Goal: Information Seeking & Learning: Learn about a topic

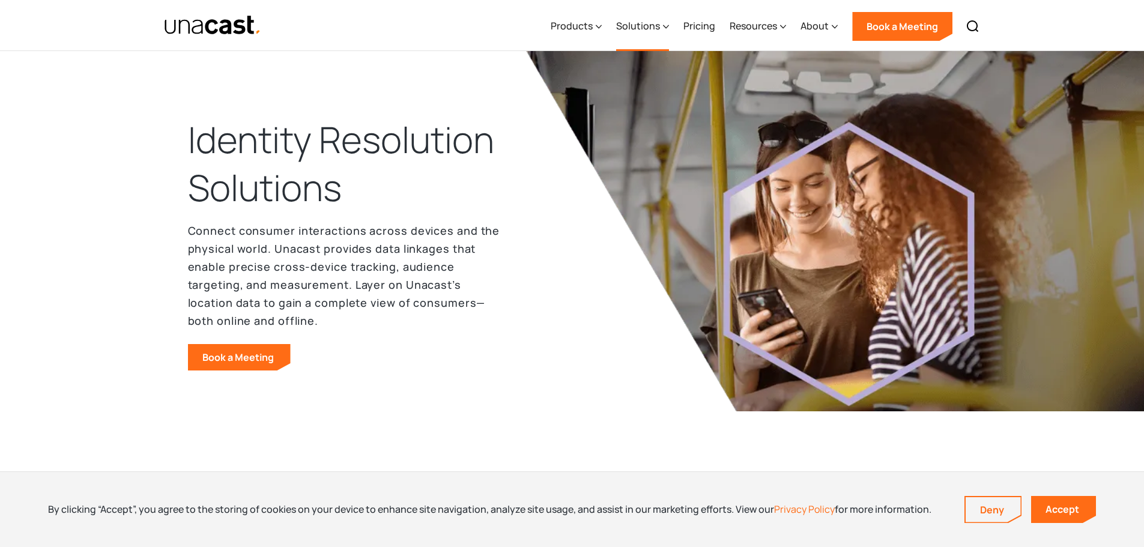
click at [633, 25] on div "Solutions" at bounding box center [638, 26] width 44 height 14
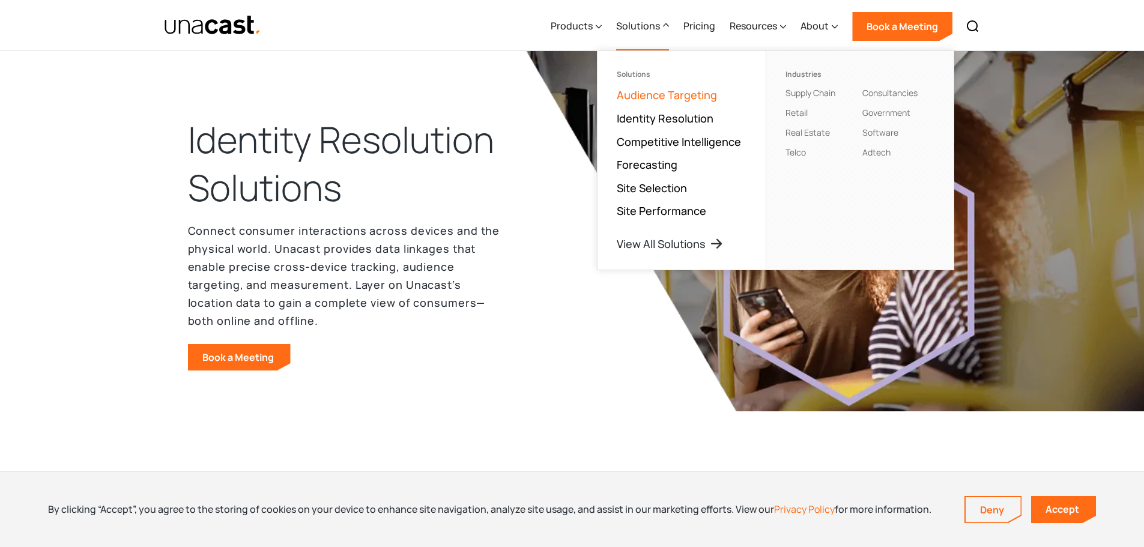
click at [687, 94] on link "Audience Targeting" at bounding box center [667, 95] width 100 height 14
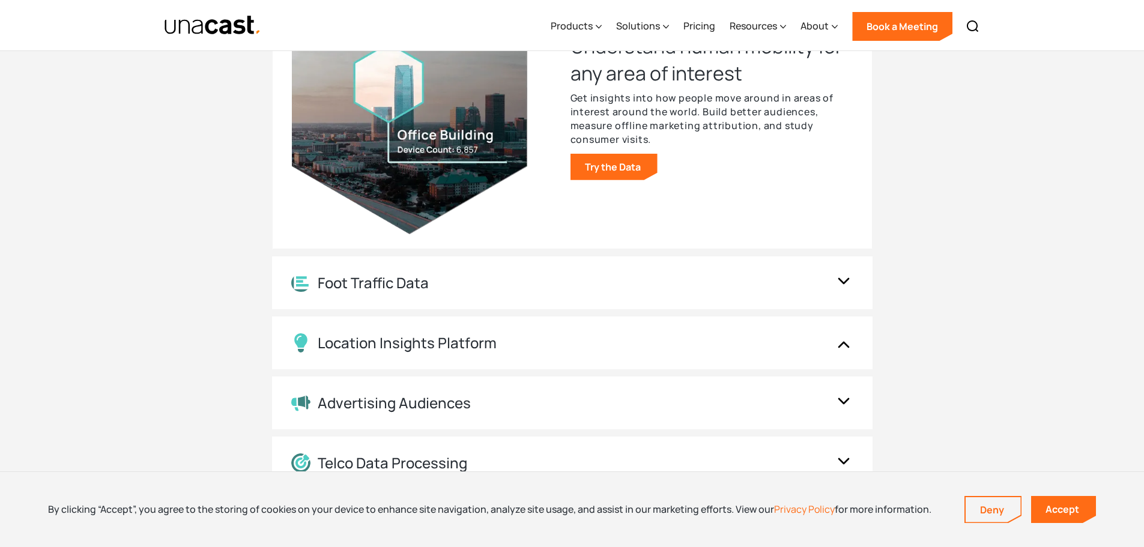
scroll to position [2282, 0]
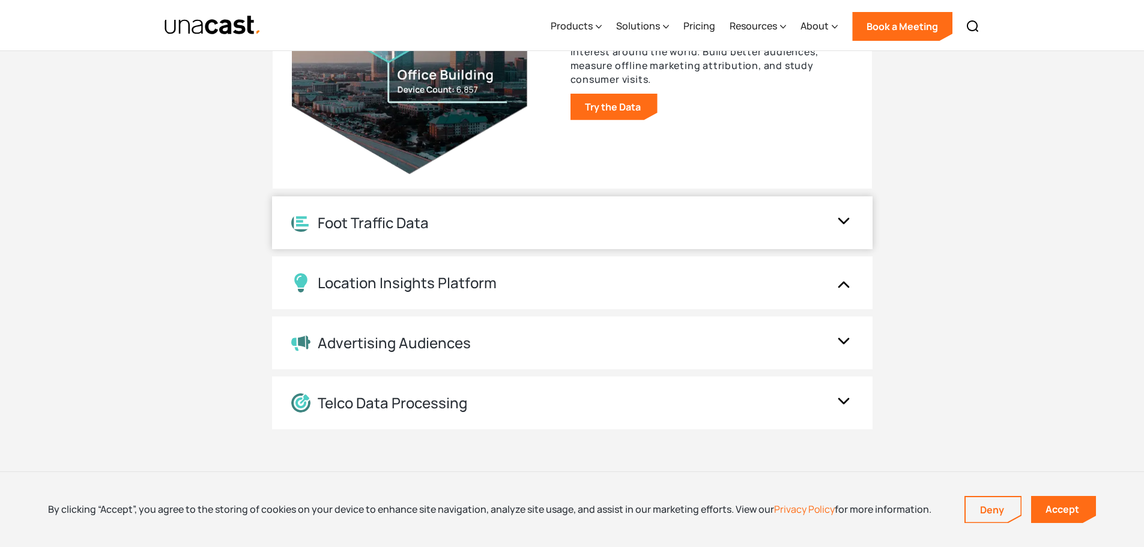
click at [489, 222] on div "Foot Traffic Data" at bounding box center [560, 223] width 538 height 19
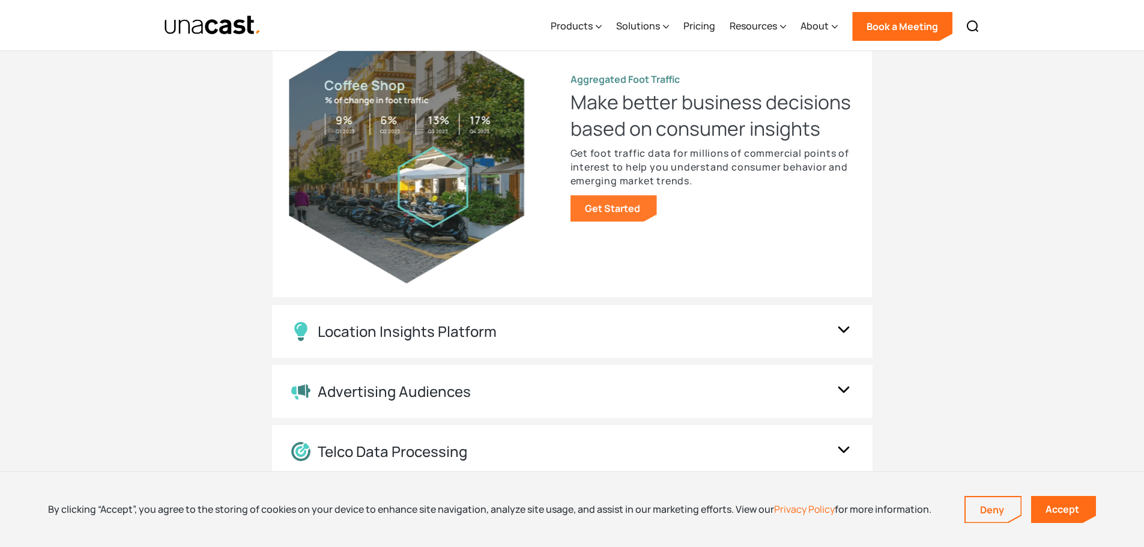
scroll to position [1873, 0]
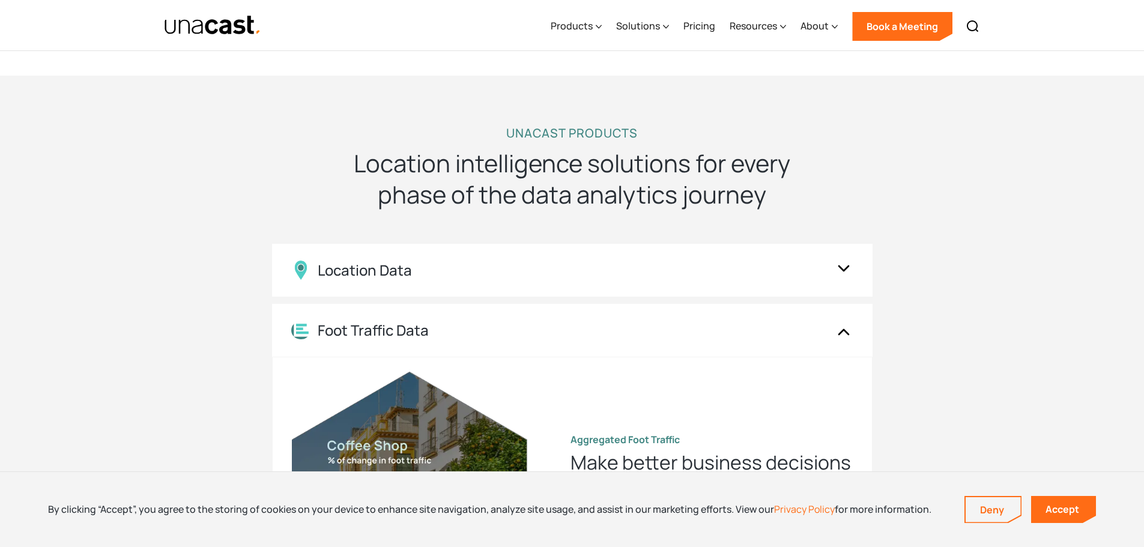
click at [224, 35] on img "home" at bounding box center [213, 25] width 98 height 21
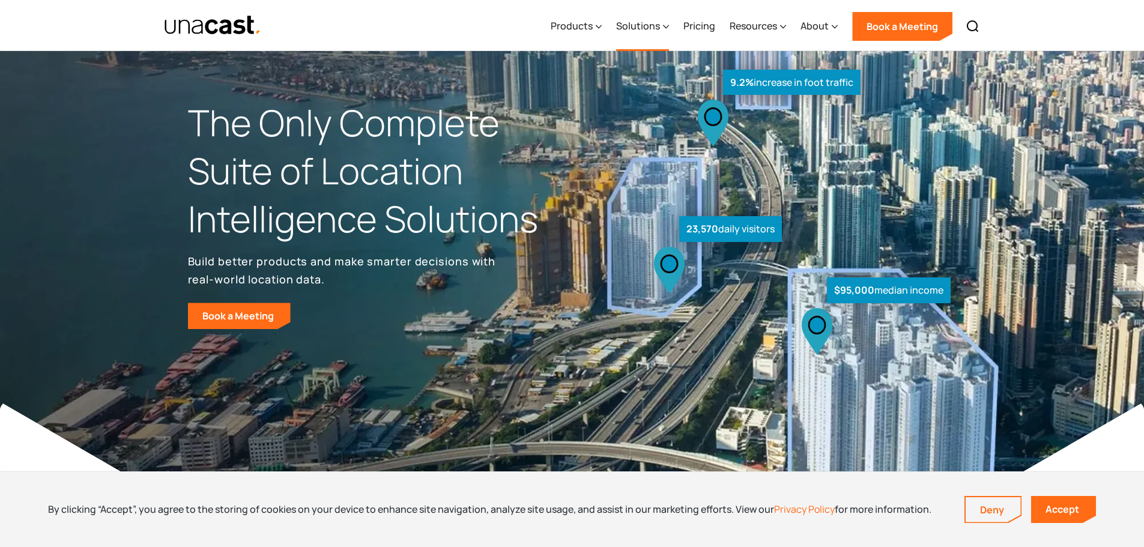
click at [647, 18] on div "Solutions" at bounding box center [642, 26] width 53 height 49
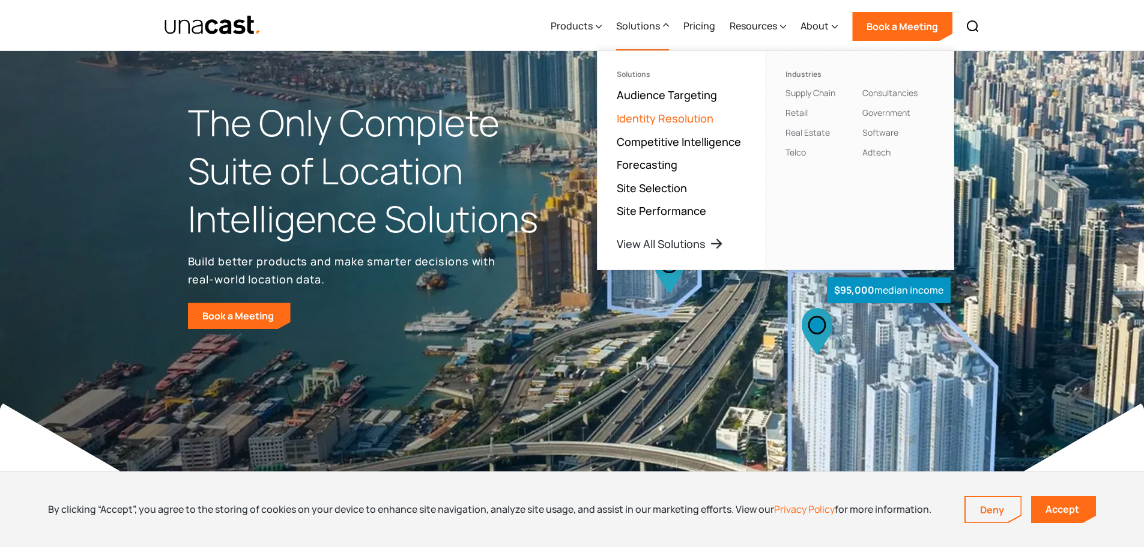
click at [646, 116] on link "Identity Resolution" at bounding box center [665, 118] width 97 height 14
